Goal: Task Accomplishment & Management: Manage account settings

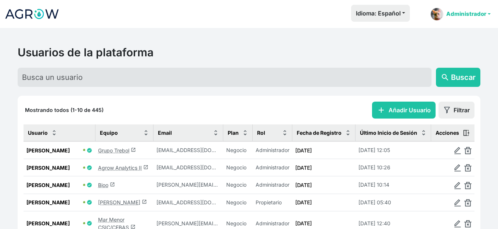
click at [450, 10] on link "Administrador" at bounding box center [461, 14] width 66 height 19
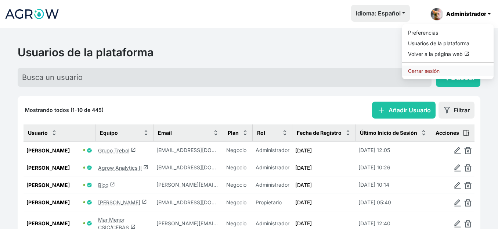
click at [437, 73] on link "Cerrar sesión" at bounding box center [449, 70] width 92 height 11
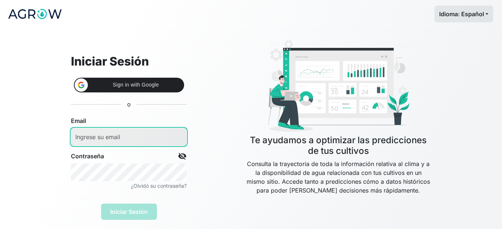
click at [128, 139] on input "email" at bounding box center [129, 137] width 116 height 18
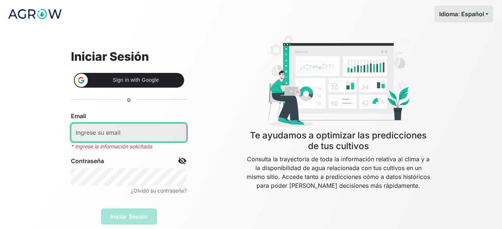
type input "[PERSON_NAME][EMAIL_ADDRESS][PERSON_NAME][DOMAIN_NAME]"
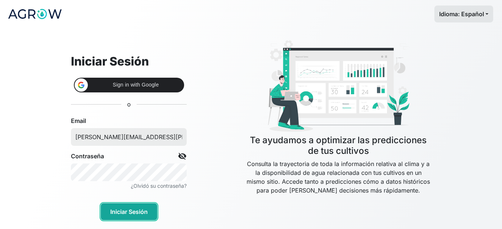
click at [125, 214] on button "Iniciar Sesión" at bounding box center [129, 211] width 57 height 17
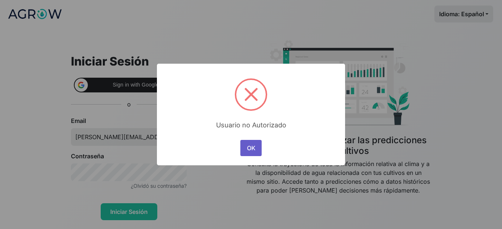
click at [255, 147] on button "OK" at bounding box center [250, 148] width 21 height 16
